Goal: Task Accomplishment & Management: Manage account settings

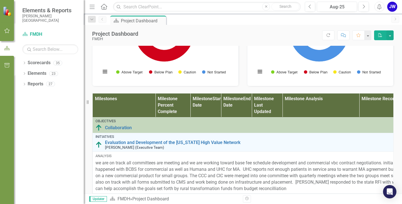
scroll to position [271, 0]
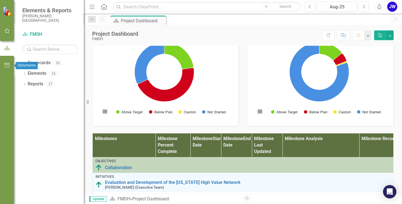
click at [6, 65] on icon "button" at bounding box center [7, 65] width 6 height 4
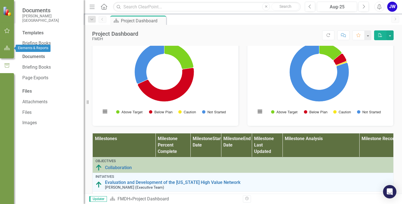
click at [6, 49] on icon "button" at bounding box center [7, 48] width 6 height 4
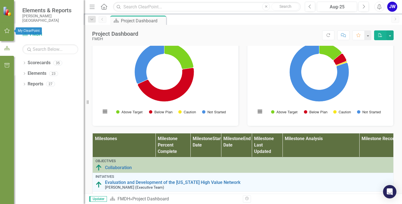
click at [8, 31] on icon "button" at bounding box center [7, 30] width 6 height 4
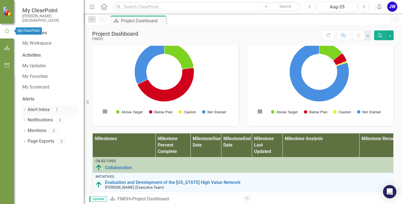
click at [42, 108] on link "Alert Inbox" at bounding box center [39, 110] width 22 height 6
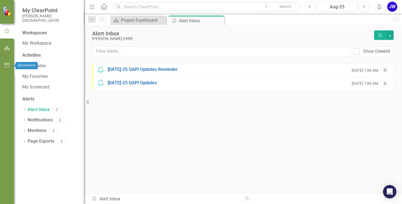
click at [6, 64] on icon "button" at bounding box center [6, 65] width 5 height 4
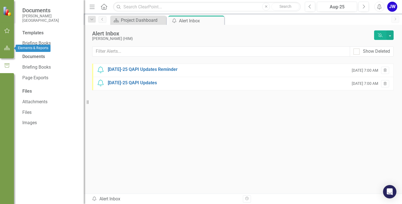
click at [6, 48] on icon "button" at bounding box center [7, 48] width 6 height 4
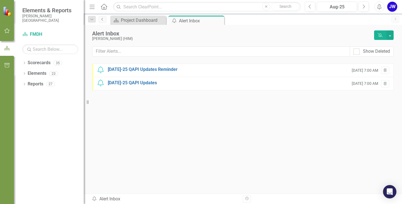
click at [103, 20] on icon "Previous" at bounding box center [102, 19] width 4 height 3
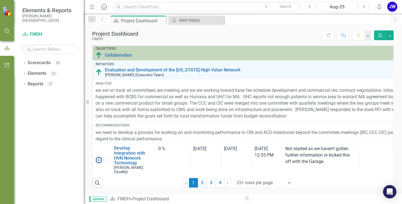
scroll to position [436, 0]
click at [199, 185] on link "2" at bounding box center [202, 182] width 9 height 9
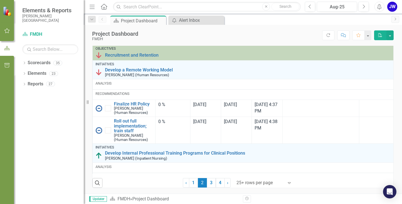
checkbox input "true"
checkbox input "false"
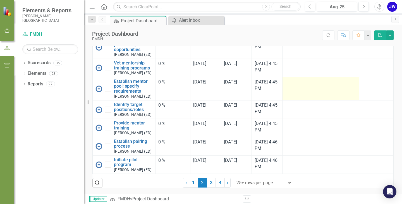
scroll to position [1566, 0]
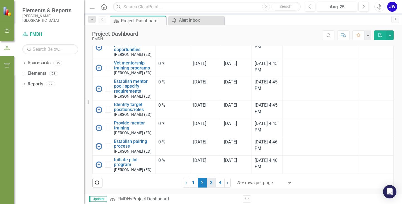
click at [209, 184] on link "3" at bounding box center [211, 182] width 9 height 9
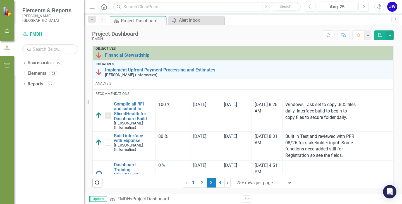
checkbox input "false"
checkbox input "true"
checkbox input "false"
checkbox input "true"
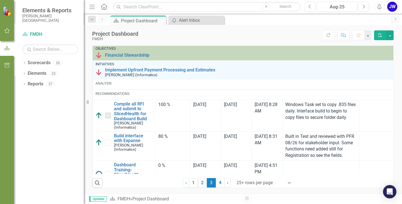
checkbox input "false"
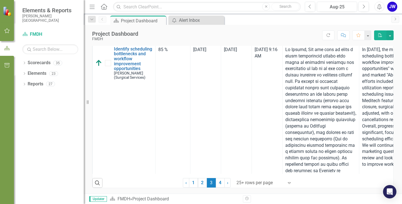
scroll to position [363, 0]
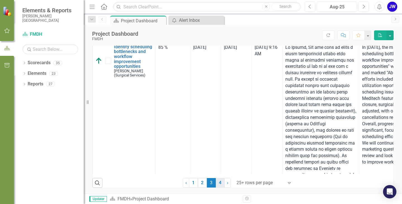
click at [218, 184] on link "4" at bounding box center [220, 182] width 9 height 9
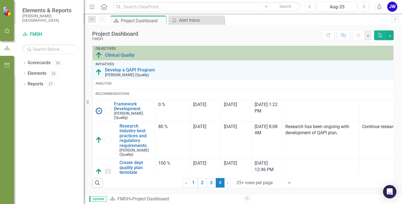
checkbox input "false"
checkbox input "true"
click at [209, 183] on link "3" at bounding box center [211, 182] width 9 height 9
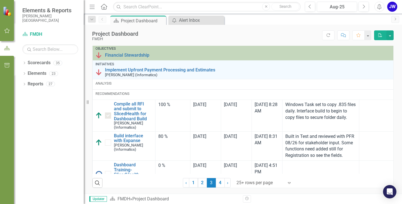
checkbox input "true"
checkbox input "false"
click at [6, 32] on icon "button" at bounding box center [7, 30] width 6 height 4
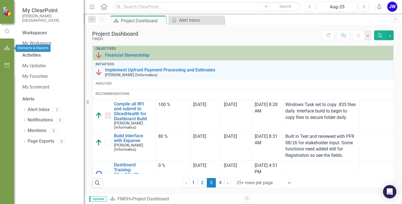
click at [7, 49] on icon "button" at bounding box center [7, 48] width 6 height 4
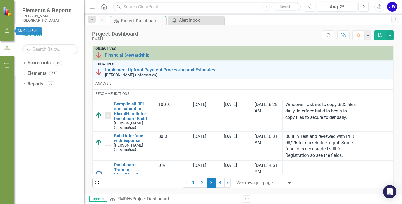
click at [8, 30] on icon "button" at bounding box center [7, 30] width 6 height 4
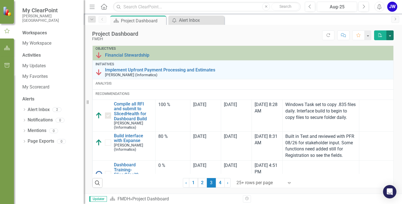
click at [391, 36] on button "button" at bounding box center [389, 35] width 7 height 10
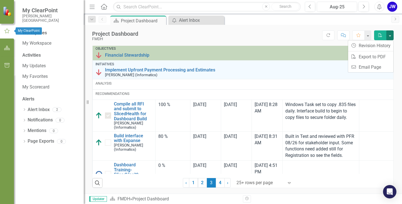
click at [6, 31] on icon "button" at bounding box center [7, 30] width 6 height 5
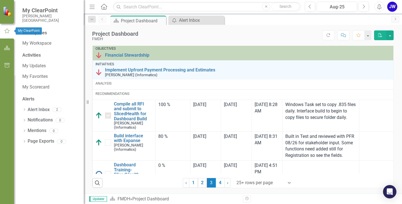
click at [4, 32] on icon "button" at bounding box center [7, 30] width 6 height 5
click at [369, 35] on button "button" at bounding box center [367, 35] width 7 height 10
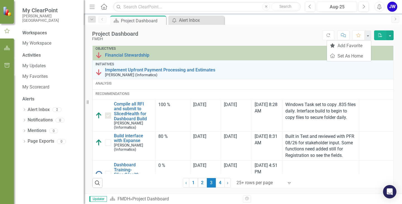
click at [36, 33] on div "Workspaces" at bounding box center [34, 33] width 25 height 6
click at [37, 42] on link "My Workspace" at bounding box center [50, 43] width 56 height 6
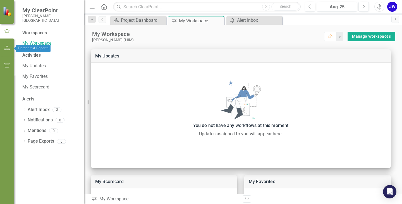
click at [3, 48] on button "button" at bounding box center [7, 48] width 13 height 12
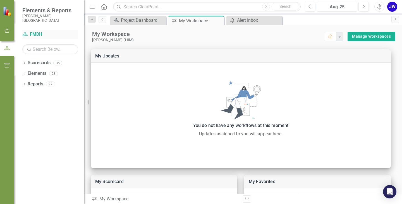
click at [39, 33] on link "Scorecard FMDH" at bounding box center [50, 34] width 56 height 6
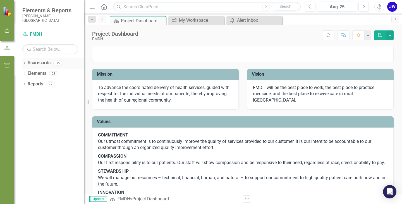
click at [24, 63] on icon "Dropdown" at bounding box center [24, 63] width 4 height 3
click at [27, 74] on icon "Dropdown" at bounding box center [27, 73] width 4 height 3
click at [33, 116] on icon at bounding box center [32, 115] width 1 height 3
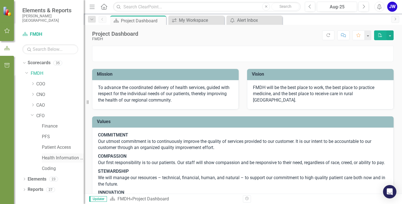
click at [61, 159] on link "Health Information Management" at bounding box center [63, 158] width 42 height 6
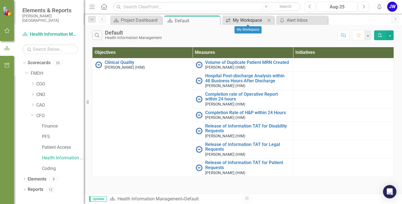
click at [253, 21] on div "My Workspace" at bounding box center [249, 20] width 33 height 7
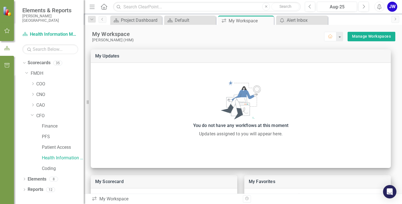
drag, startPoint x: 7, startPoint y: 31, endPoint x: 14, endPoint y: 29, distance: 7.1
click at [13, 30] on button "button" at bounding box center [7, 31] width 13 height 12
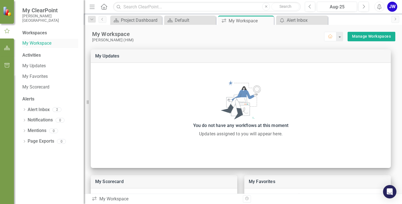
click at [48, 42] on link "My Workspace" at bounding box center [50, 43] width 56 height 6
click at [35, 43] on link "My Workspace" at bounding box center [50, 43] width 56 height 6
click at [259, 31] on div "My Workspace" at bounding box center [208, 33] width 232 height 7
click at [188, 17] on div "Default" at bounding box center [191, 20] width 33 height 7
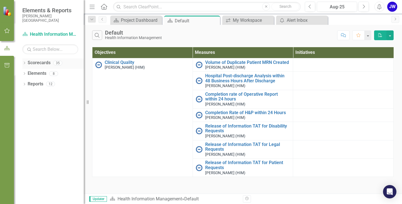
click at [25, 63] on icon "Dropdown" at bounding box center [24, 63] width 4 height 3
click at [27, 74] on icon "Dropdown" at bounding box center [27, 73] width 4 height 3
click at [33, 114] on icon "Dropdown" at bounding box center [33, 115] width 4 height 3
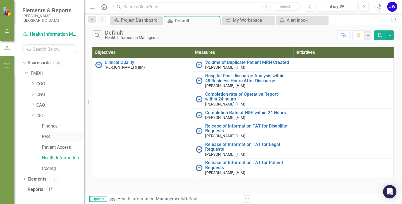
click at [53, 136] on link "PFS" at bounding box center [63, 137] width 42 height 6
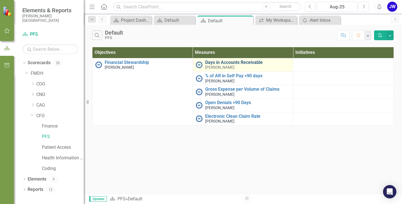
click at [220, 62] on link "Days in Accounts Receivable" at bounding box center [247, 62] width 85 height 5
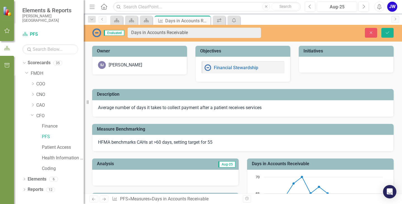
click at [97, 34] on img at bounding box center [96, 32] width 9 height 9
click at [58, 148] on link "Patient Access" at bounding box center [63, 147] width 42 height 6
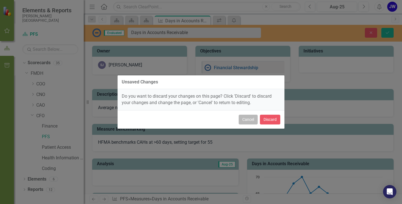
click at [248, 120] on button "Cancel" at bounding box center [248, 120] width 19 height 10
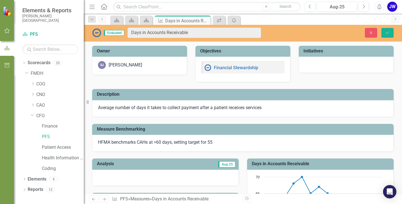
click at [314, 65] on div at bounding box center [346, 65] width 95 height 16
click at [54, 147] on link "Patient Access" at bounding box center [63, 147] width 42 height 6
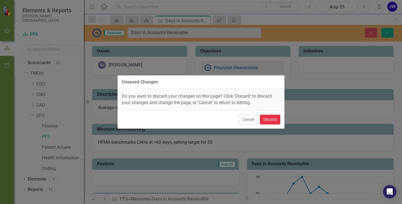
click at [267, 119] on button "Discard" at bounding box center [270, 120] width 20 height 10
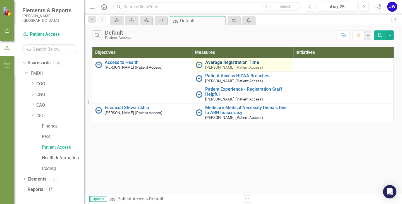
click at [220, 62] on link "Average Registration Time" at bounding box center [247, 62] width 85 height 5
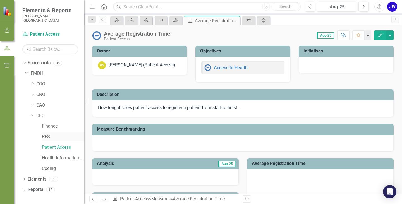
click at [48, 138] on link "PFS" at bounding box center [63, 137] width 42 height 6
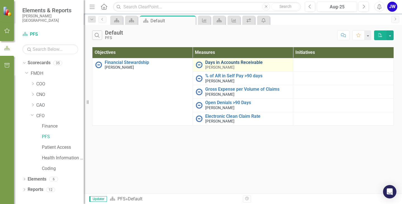
click at [237, 64] on link "Days in Accounts Receivable" at bounding box center [247, 62] width 85 height 5
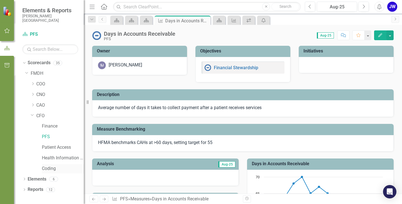
click at [48, 167] on link "Coding" at bounding box center [63, 168] width 42 height 6
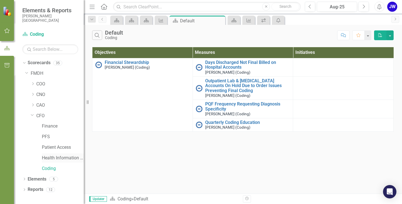
click at [59, 157] on link "Health Information Management" at bounding box center [63, 158] width 42 height 6
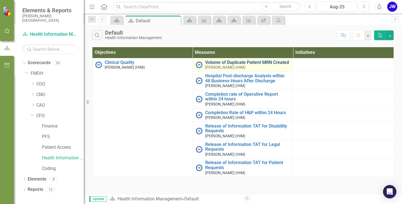
click at [228, 61] on link "Volume of Duplicate Patient MRN Created" at bounding box center [247, 62] width 85 height 5
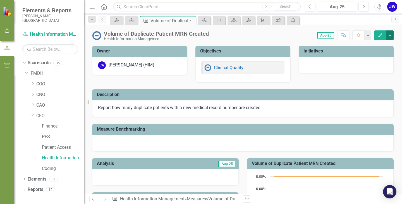
click at [390, 35] on button "button" at bounding box center [389, 35] width 7 height 10
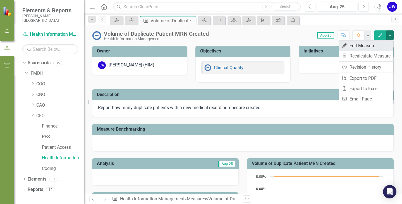
click at [359, 45] on link "Edit Edit Measure" at bounding box center [366, 45] width 54 height 10
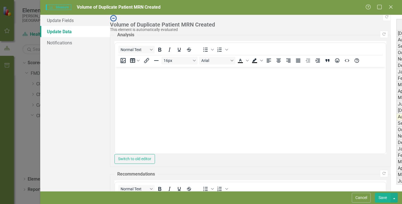
click at [395, 8] on div "Help Maximize Close" at bounding box center [380, 7] width 31 height 6
click at [392, 7] on icon "Close" at bounding box center [390, 6] width 7 height 5
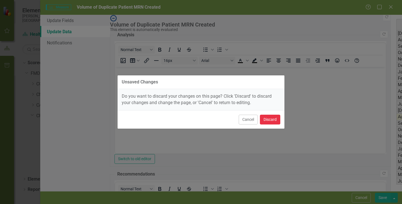
click at [264, 119] on button "Discard" at bounding box center [270, 120] width 20 height 10
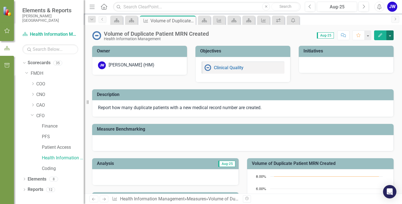
click at [389, 37] on button "button" at bounding box center [389, 35] width 7 height 10
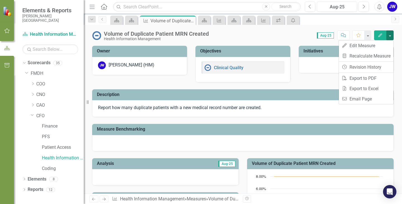
drag, startPoint x: 248, startPoint y: 37, endPoint x: 252, endPoint y: 38, distance: 4.5
click at [248, 37] on div "Score: 0.00 Aug-25 Completed Comment Favorite Edit" at bounding box center [303, 34] width 182 height 9
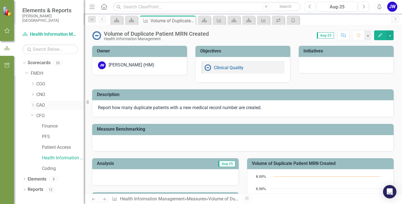
click at [32, 105] on icon "Dropdown" at bounding box center [33, 104] width 4 height 3
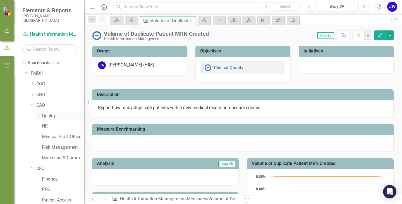
click at [38, 117] on icon at bounding box center [38, 115] width 1 height 3
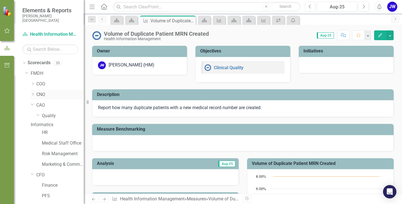
click at [35, 95] on div "Dropdown" at bounding box center [34, 94] width 6 height 5
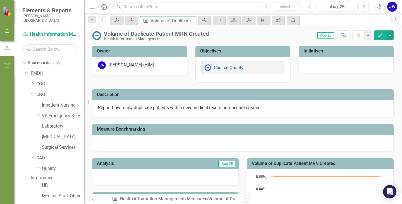
click at [40, 114] on icon "Dropdown" at bounding box center [38, 115] width 4 height 3
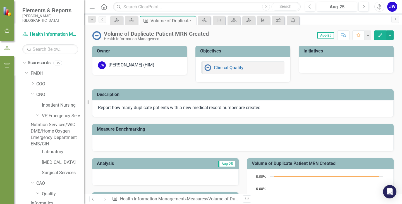
click at [64, 141] on link "Emergency Department" at bounding box center [57, 138] width 53 height 6
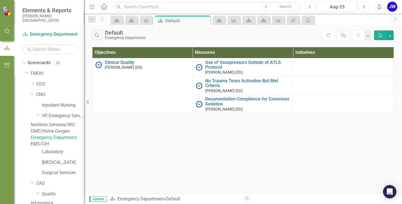
click at [58, 147] on link "EMS/CIH" at bounding box center [57, 144] width 53 height 6
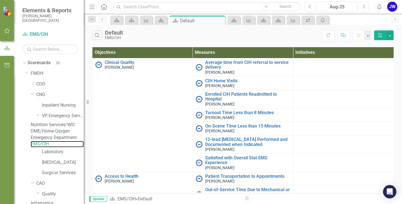
scroll to position [28, 0]
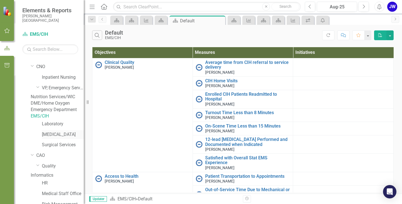
click at [59, 138] on link "[MEDICAL_DATA]" at bounding box center [63, 134] width 42 height 6
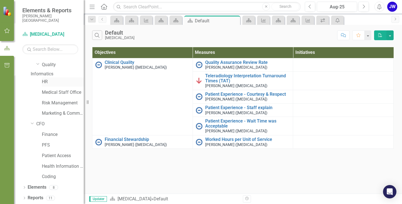
scroll to position [150, 0]
click at [61, 158] on link "Patient Access" at bounding box center [63, 156] width 42 height 6
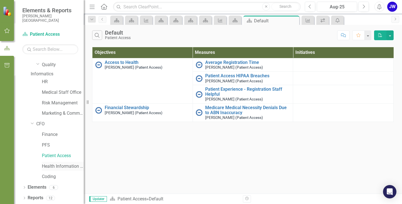
click at [64, 167] on link "Health Information Management" at bounding box center [63, 166] width 42 height 6
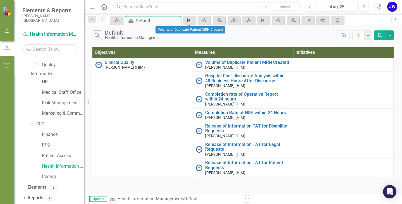
click at [189, 20] on icon at bounding box center [189, 20] width 4 height 4
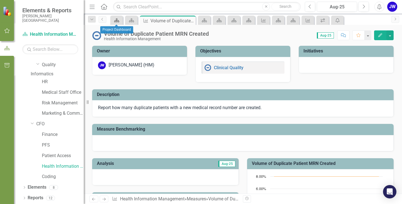
click at [119, 21] on icon "Scorecard" at bounding box center [117, 20] width 6 height 4
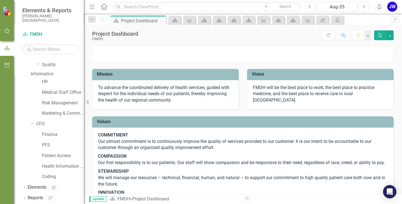
click at [397, 19] on link "Next" at bounding box center [395, 19] width 8 height 7
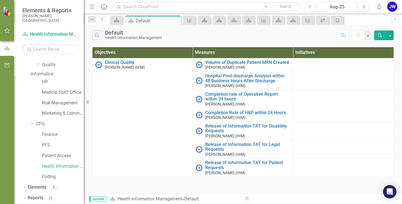
click at [101, 20] on icon "Previous" at bounding box center [102, 19] width 4 height 3
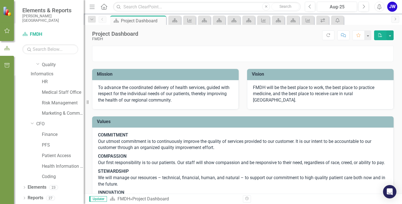
drag, startPoint x: 36, startPoint y: 125, endPoint x: 40, endPoint y: 96, distance: 29.8
click at [36, 125] on div "Dropdown" at bounding box center [34, 124] width 6 height 3
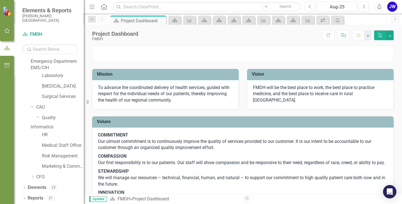
scroll to position [41, 0]
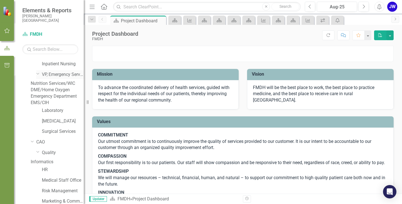
click at [37, 76] on icon "Dropdown" at bounding box center [37, 73] width 3 height 4
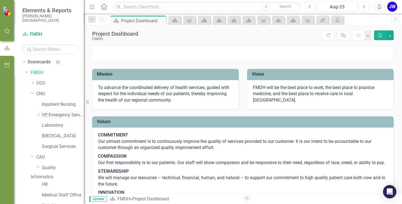
scroll to position [0, 0]
click at [32, 94] on icon "Dropdown" at bounding box center [32, 94] width 3 height 4
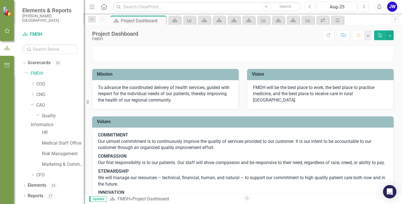
drag, startPoint x: 32, startPoint y: 107, endPoint x: 32, endPoint y: 111, distance: 4.5
click at [32, 107] on div "Dropdown CAO" at bounding box center [57, 105] width 53 height 9
click at [32, 107] on div "Dropdown" at bounding box center [34, 105] width 6 height 3
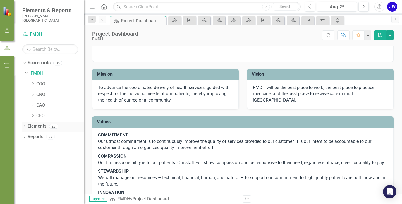
click at [25, 127] on icon "Dropdown" at bounding box center [24, 126] width 4 height 3
click at [33, 116] on icon "Dropdown" at bounding box center [33, 115] width 4 height 3
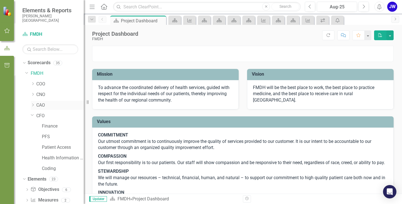
click at [34, 105] on icon "Dropdown" at bounding box center [33, 104] width 4 height 3
click at [36, 94] on div "Dropdown" at bounding box center [34, 94] width 6 height 5
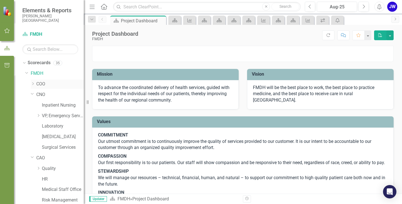
click at [32, 84] on icon "Dropdown" at bounding box center [33, 83] width 4 height 3
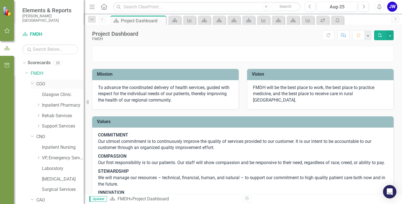
click at [33, 82] on icon "Dropdown" at bounding box center [32, 83] width 3 height 4
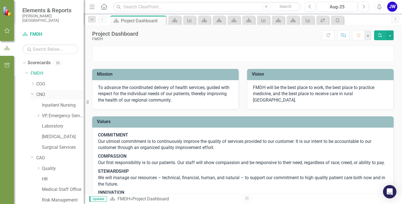
click at [33, 94] on icon "Dropdown" at bounding box center [32, 94] width 3 height 4
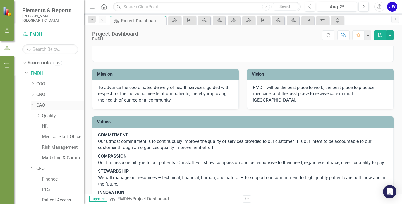
click at [31, 105] on icon "Dropdown" at bounding box center [32, 104] width 3 height 4
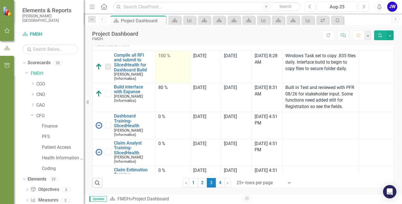
scroll to position [56, 0]
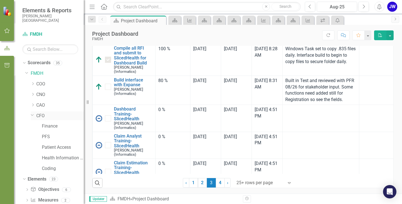
click at [31, 116] on icon "Dropdown" at bounding box center [32, 115] width 3 height 4
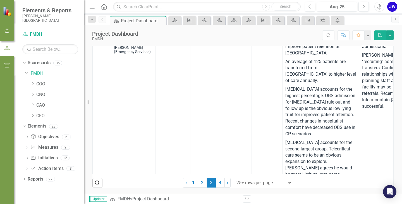
scroll to position [436, 0]
click at [189, 183] on link "1" at bounding box center [193, 182] width 9 height 9
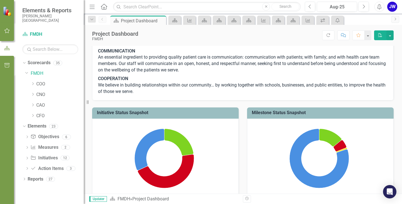
checkbox input "false"
checkbox input "true"
checkbox input "false"
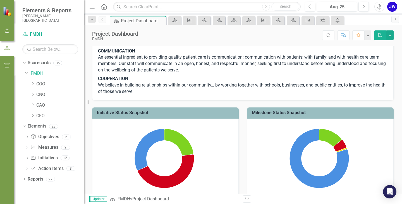
checkbox input "false"
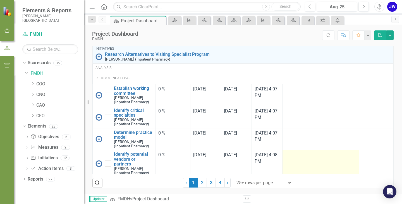
scroll to position [436, 0]
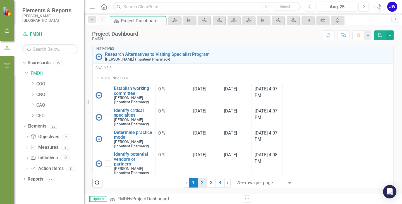
click at [199, 182] on link "2" at bounding box center [202, 182] width 9 height 9
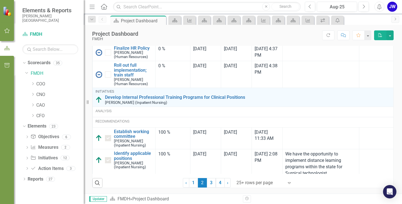
checkbox input "true"
checkbox input "false"
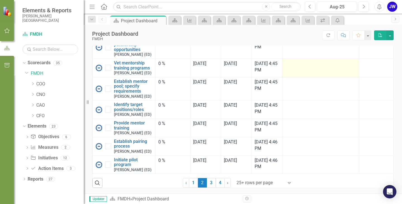
scroll to position [436, 0]
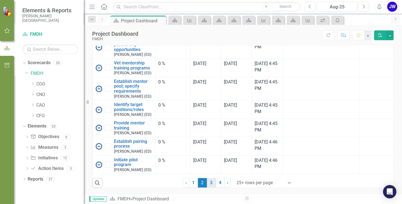
click at [207, 184] on link "3" at bounding box center [211, 182] width 9 height 9
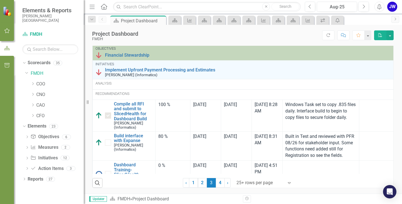
checkbox input "false"
checkbox input "true"
checkbox input "false"
checkbox input "true"
checkbox input "false"
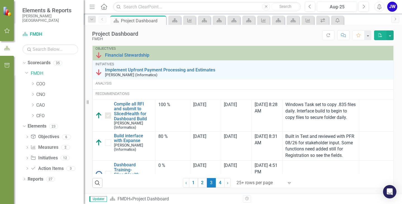
checkbox input "true"
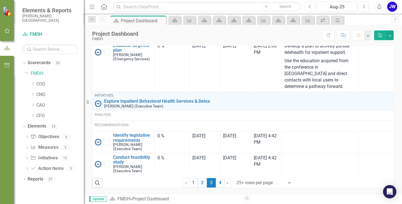
scroll to position [1361, 1]
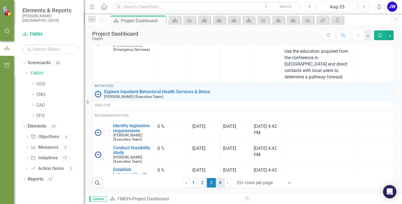
click at [219, 184] on link "4" at bounding box center [220, 182] width 9 height 9
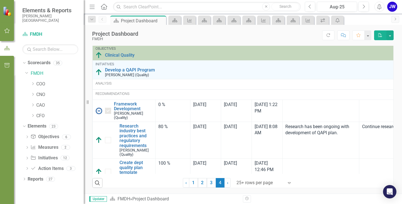
checkbox input "false"
checkbox input "true"
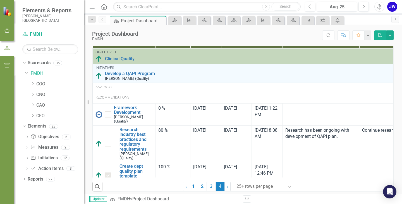
scroll to position [84, 0]
